Goal: Task Accomplishment & Management: Complete application form

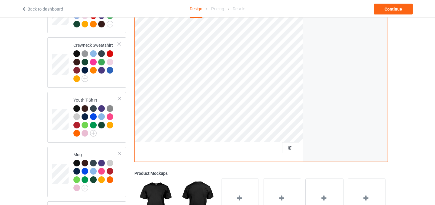
scroll to position [348, 0]
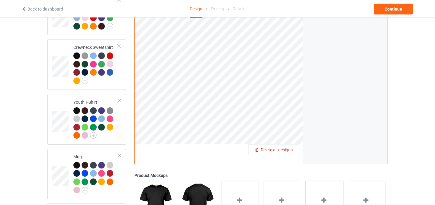
click at [293, 148] on div "Delete all designs" at bounding box center [274, 150] width 50 height 6
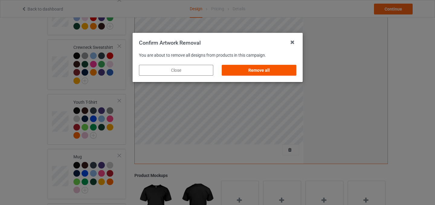
click at [270, 71] on div "Remove all" at bounding box center [259, 70] width 74 height 11
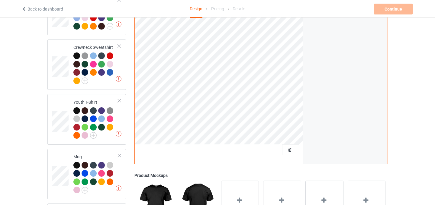
scroll to position [203, 0]
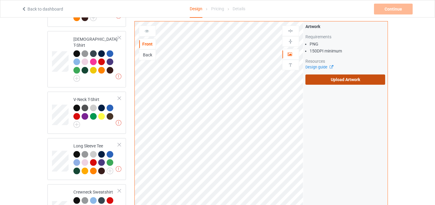
click at [341, 81] on label "Upload Artwork" at bounding box center [346, 80] width 80 height 10
click at [0, 0] on input "Upload Artwork" at bounding box center [0, 0] width 0 height 0
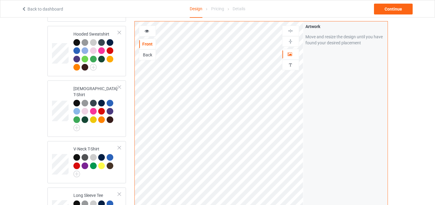
scroll to position [46, 0]
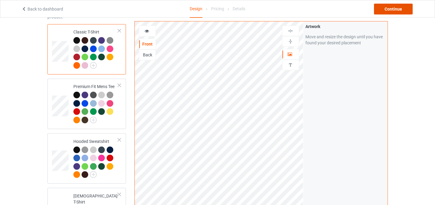
click at [399, 9] on div "Continue" at bounding box center [393, 9] width 39 height 11
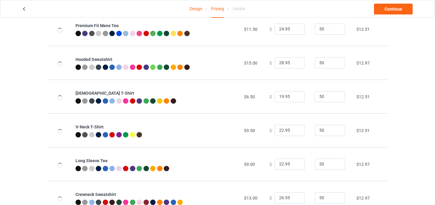
scroll to position [205, 0]
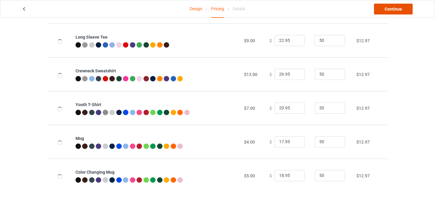
click at [395, 11] on link "Continue" at bounding box center [393, 9] width 39 height 11
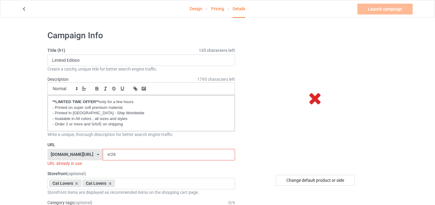
click at [103, 155] on input "vr26" at bounding box center [169, 154] width 132 height 11
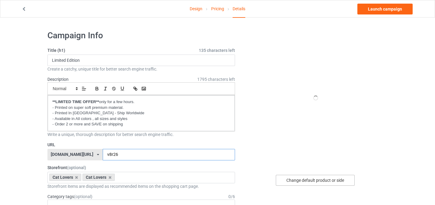
type input "v8r26"
click at [322, 183] on div "Change default product or side" at bounding box center [315, 180] width 79 height 11
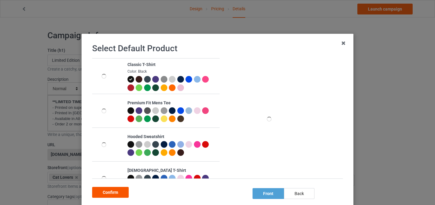
click at [116, 193] on div "Confirm" at bounding box center [110, 192] width 37 height 11
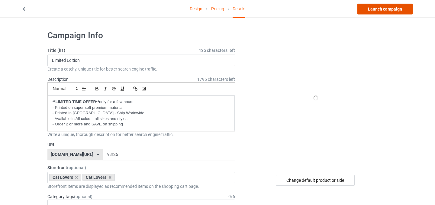
click at [375, 10] on link "Launch campaign" at bounding box center [384, 9] width 55 height 11
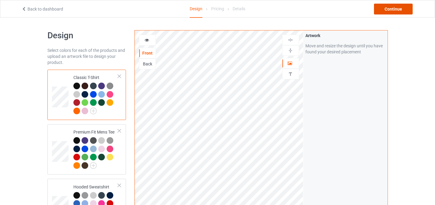
click at [384, 12] on div "Continue" at bounding box center [393, 9] width 39 height 11
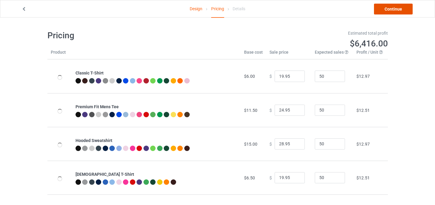
click at [402, 8] on link "Continue" at bounding box center [393, 9] width 39 height 11
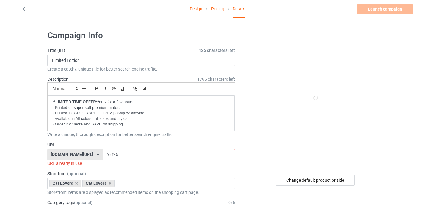
drag, startPoint x: 100, startPoint y: 155, endPoint x: 96, endPoint y: 155, distance: 4.5
click at [103, 155] on input "v8r26" at bounding box center [169, 154] width 132 height 11
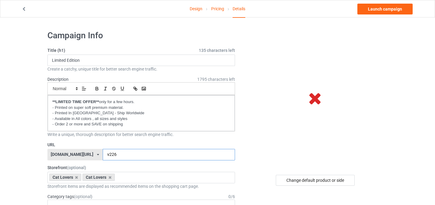
type input "v226"
click at [314, 180] on div "Change default product or side" at bounding box center [315, 180] width 79 height 11
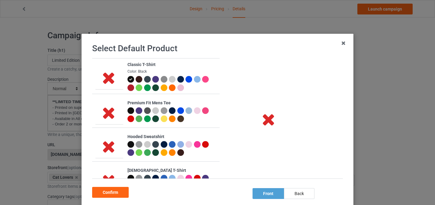
click at [205, 79] on div at bounding box center [205, 79] width 7 height 7
click at [115, 196] on div "Confirm" at bounding box center [110, 192] width 37 height 11
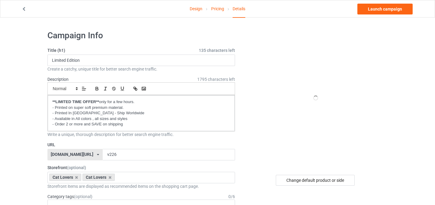
click at [396, 15] on div "Design Pricing Details Launch campaign" at bounding box center [217, 8] width 401 height 17
click at [396, 11] on link "Launch campaign" at bounding box center [384, 9] width 55 height 11
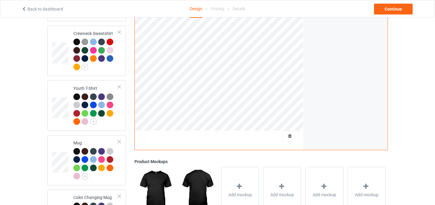
scroll to position [357, 0]
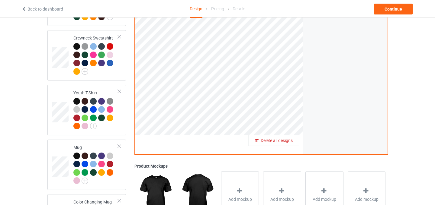
click at [291, 138] on span "Delete all designs" at bounding box center [277, 140] width 32 height 5
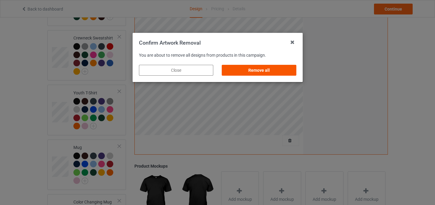
click at [277, 70] on div "Remove all" at bounding box center [259, 70] width 74 height 11
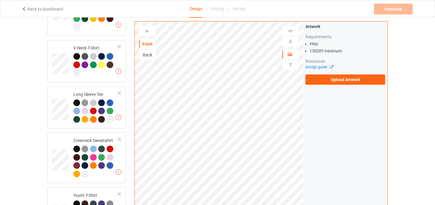
scroll to position [85, 0]
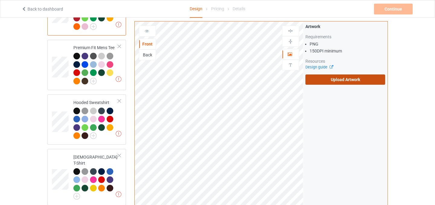
click at [341, 78] on label "Upload Artwork" at bounding box center [346, 80] width 80 height 10
click at [0, 0] on input "Upload Artwork" at bounding box center [0, 0] width 0 height 0
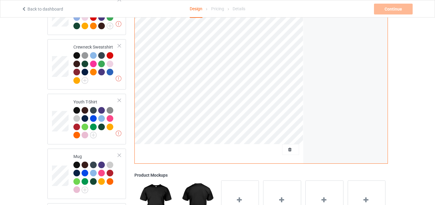
scroll to position [398, 0]
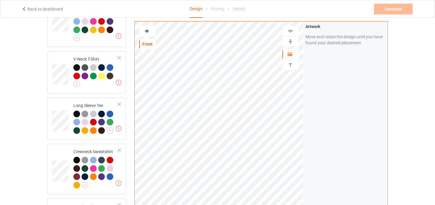
scroll to position [222, 0]
